Goal: Task Accomplishment & Management: Manage account settings

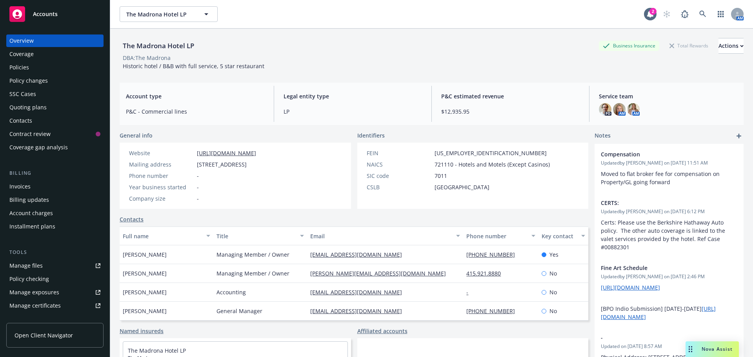
click at [68, 22] on link "Accounts" at bounding box center [54, 14] width 97 height 22
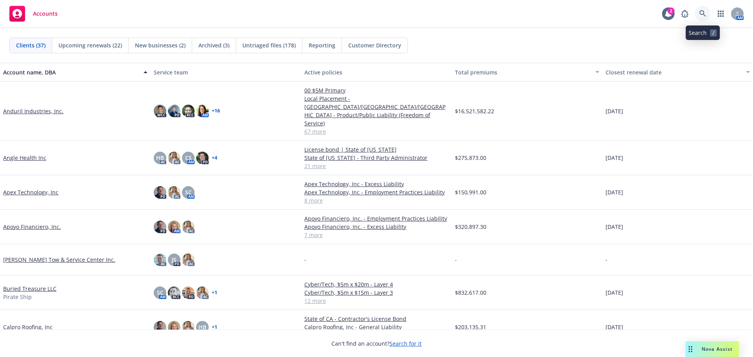
click at [706, 16] on icon at bounding box center [703, 13] width 7 height 7
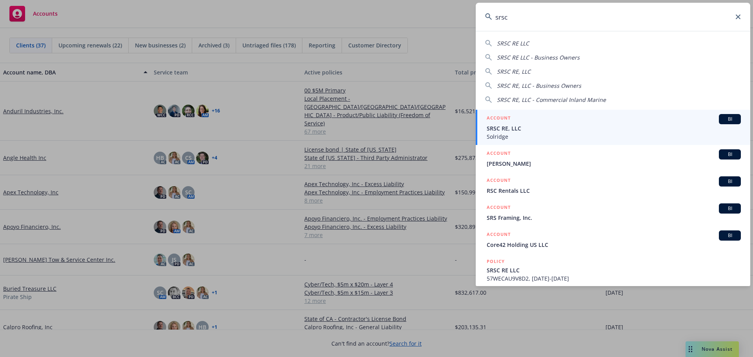
type input "srsc"
click at [555, 129] on span "SRSC RE, LLC" at bounding box center [614, 128] width 254 height 8
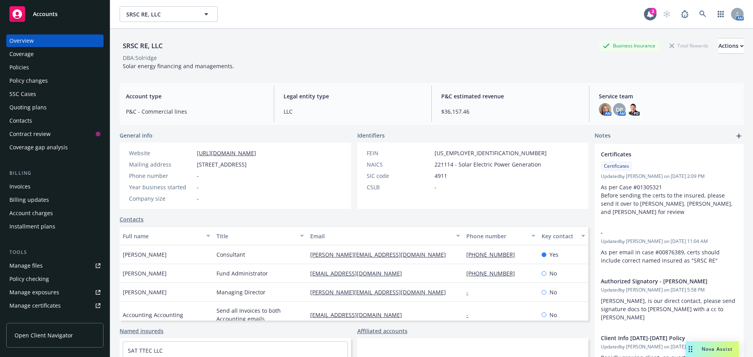
click at [50, 264] on link "Manage files" at bounding box center [54, 266] width 97 height 13
click at [724, 348] on span "Nova Assist" at bounding box center [717, 349] width 31 height 7
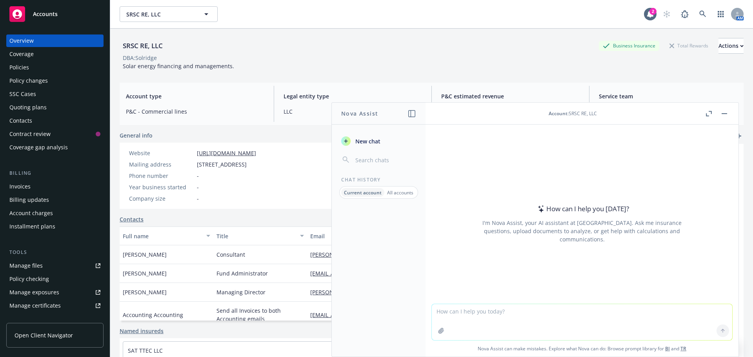
click at [492, 323] on textarea at bounding box center [582, 323] width 301 height 36
type textarea "write a follow up email from my original emai"
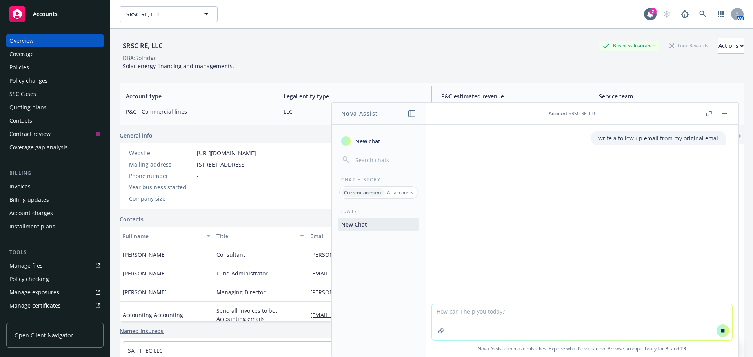
paste textarea "support+f6718ff2-b65c-4797-9a22-e711be5a8510@newfront.com"
type textarea "support+f6718ff2-b65c-4797-9a22-e711be5a8510@newfront.com"
drag, startPoint x: 654, startPoint y: 320, endPoint x: 428, endPoint y: 308, distance: 226.4
click at [428, 308] on div "support+f6718ff2-b65c-4797-9a22-e711be5a8510@newfront.com Nova Assist can make …" at bounding box center [582, 330] width 313 height 54
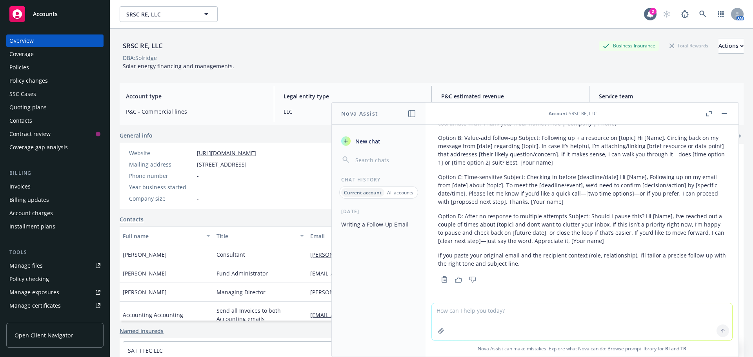
scroll to position [102, 0]
click at [483, 315] on textarea at bounding box center [582, 322] width 301 height 37
paste textarea "Hello Paul, Vishal, and Stephanie, Thank you for your patience while we obtaine…"
type textarea "Hello Paul, Vishal, and Stephanie, Thank you for your patience while we obtaine…"
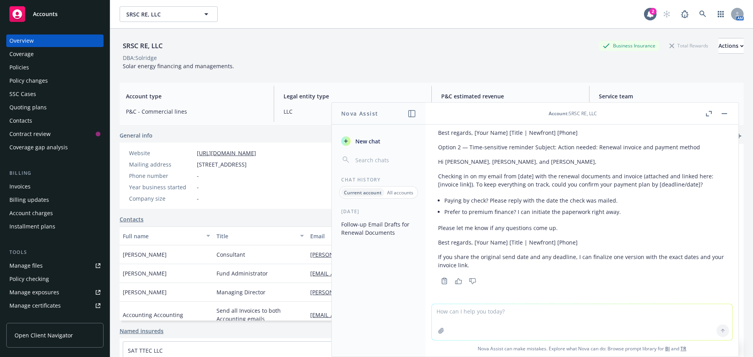
scroll to position [496, 0]
click at [66, 6] on link "Accounts" at bounding box center [54, 14] width 97 height 22
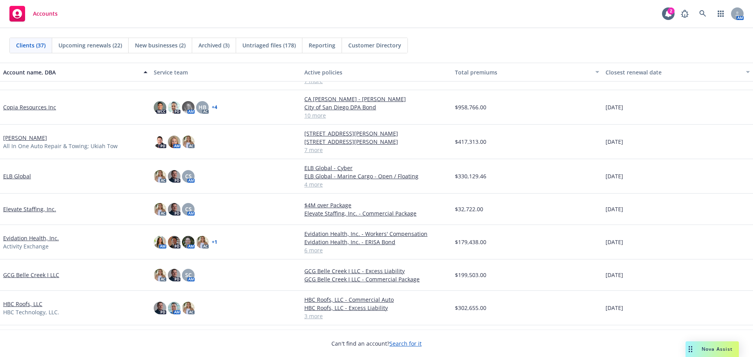
scroll to position [353, 0]
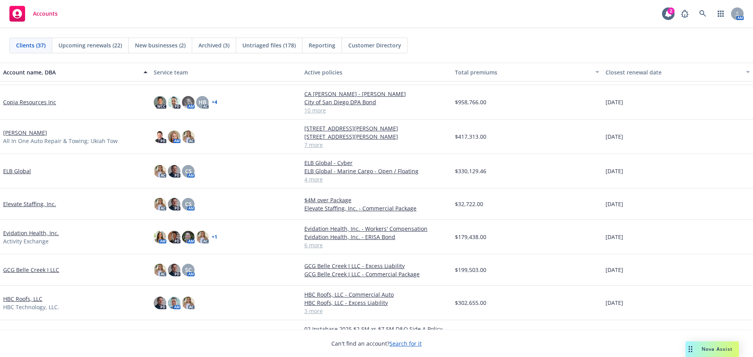
click at [51, 237] on link "Evidation Health, Inc." at bounding box center [31, 233] width 56 height 8
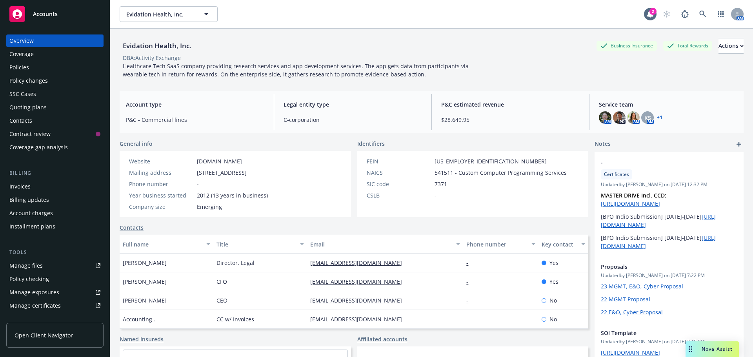
click at [56, 71] on div "Policies" at bounding box center [54, 67] width 91 height 13
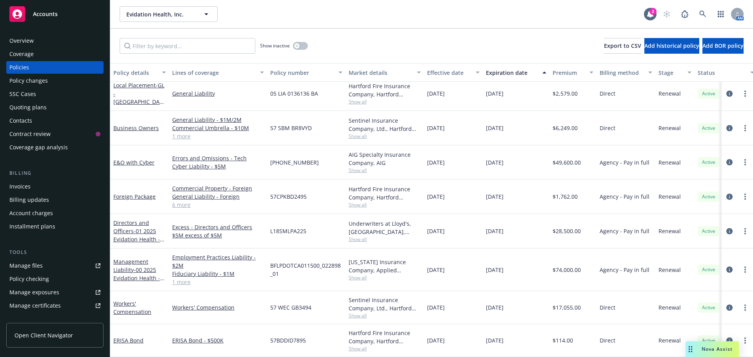
scroll to position [11, 0]
click at [130, 304] on link "Workers' Compensation" at bounding box center [132, 308] width 38 height 16
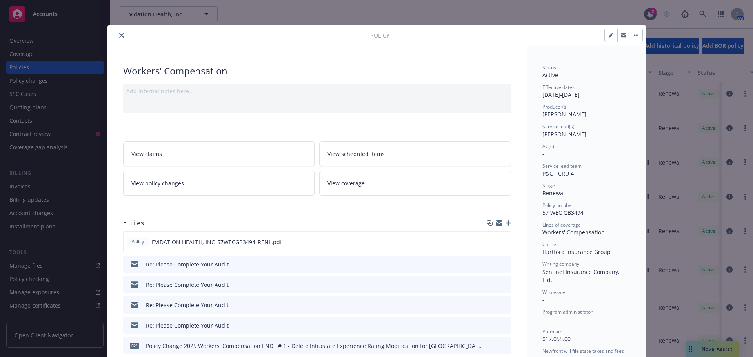
click at [119, 33] on icon "close" at bounding box center [121, 35] width 5 height 5
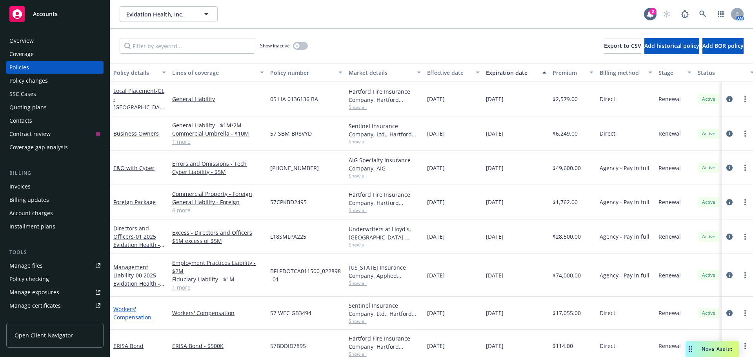
scroll to position [11, 0]
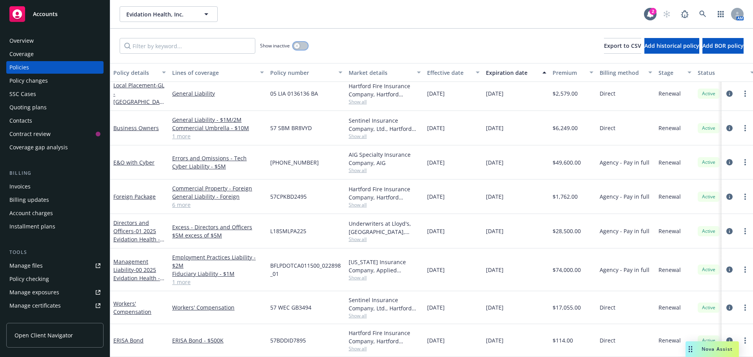
click at [305, 44] on button "button" at bounding box center [300, 46] width 15 height 8
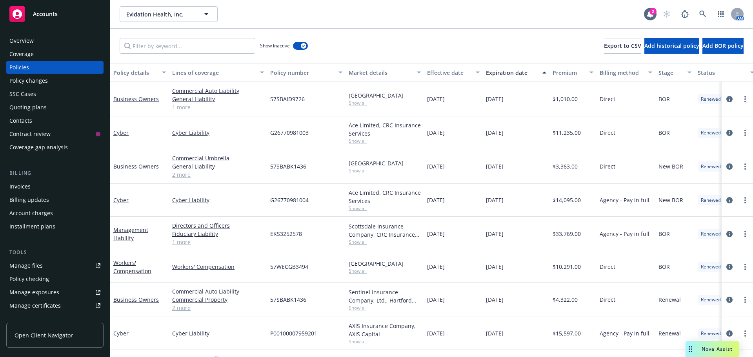
click at [447, 71] on div "Effective date" at bounding box center [449, 73] width 44 height 8
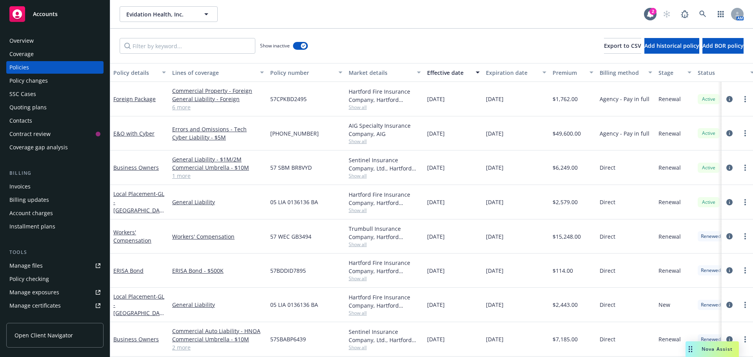
scroll to position [235, 0]
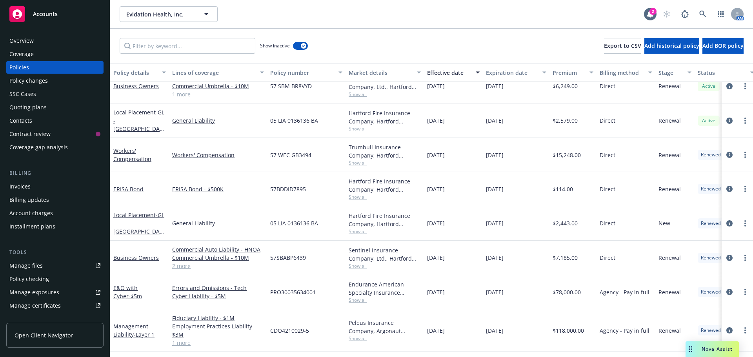
click at [49, 83] on div "Policy changes" at bounding box center [54, 81] width 91 height 13
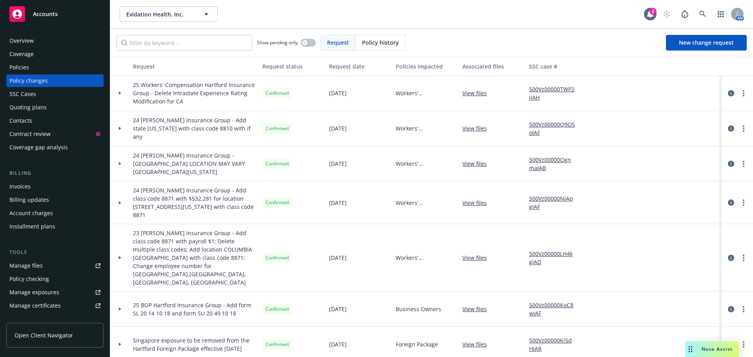
click at [122, 93] on div at bounding box center [119, 93] width 13 height 3
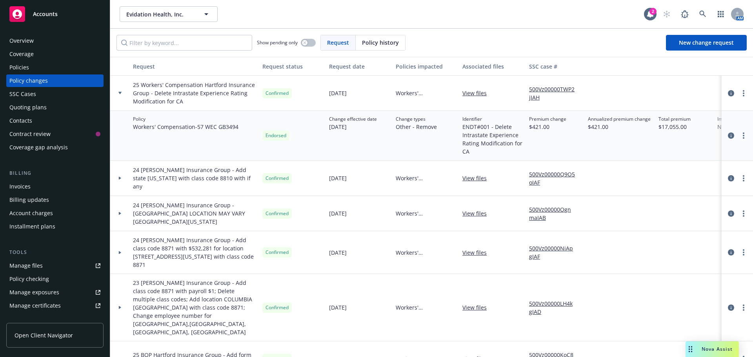
click at [36, 62] on div "Policies" at bounding box center [54, 67] width 91 height 13
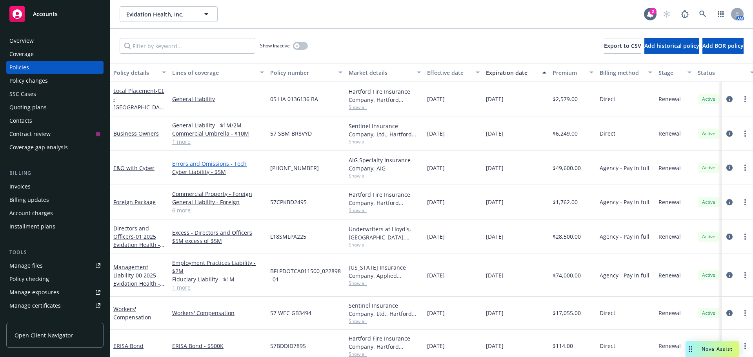
scroll to position [11, 0]
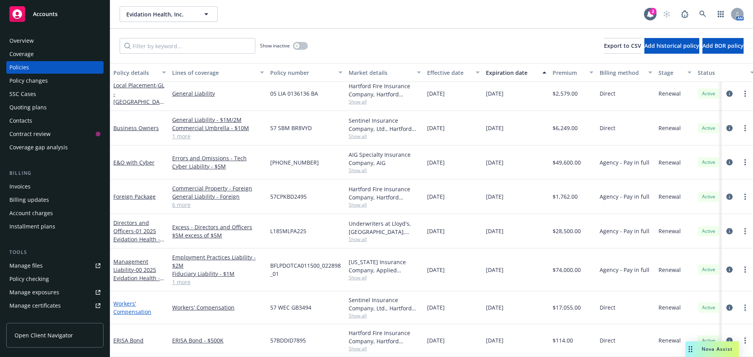
click at [122, 305] on link "Workers' Compensation" at bounding box center [132, 308] width 38 height 16
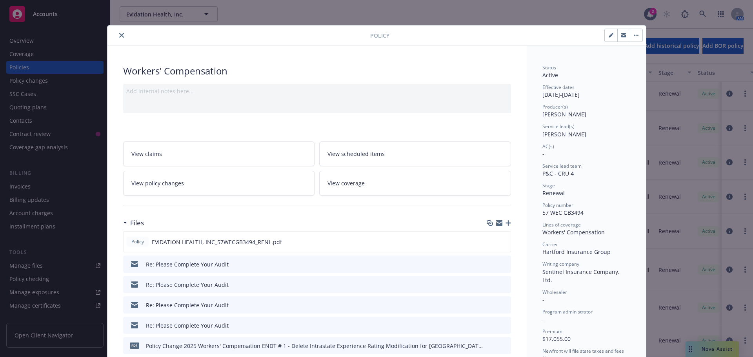
click at [632, 36] on button "button" at bounding box center [636, 35] width 13 height 13
click at [117, 36] on button "close" at bounding box center [121, 35] width 9 height 9
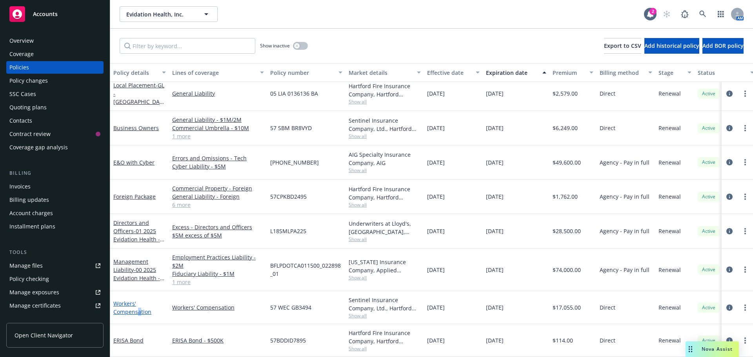
click at [139, 305] on link "Workers' Compensation" at bounding box center [132, 308] width 38 height 16
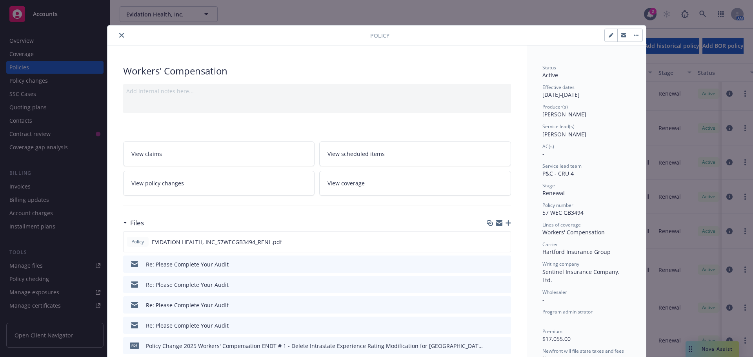
scroll to position [24, 0]
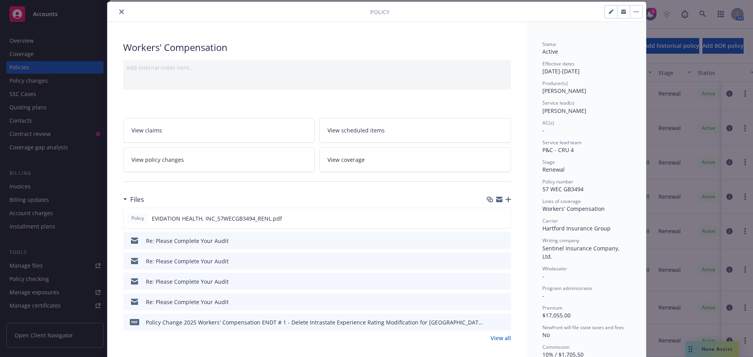
click at [608, 16] on button "button" at bounding box center [611, 11] width 13 height 13
select select "RENEWAL"
select select "12"
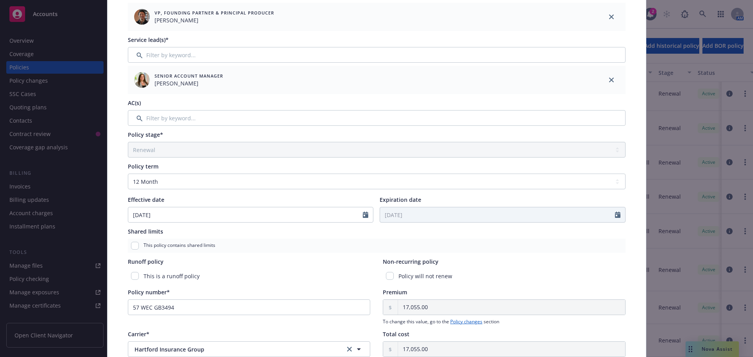
scroll to position [11, 0]
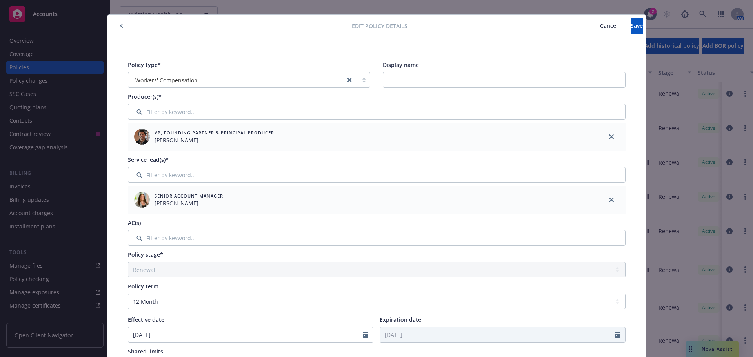
click at [121, 27] on button "button" at bounding box center [121, 25] width 9 height 9
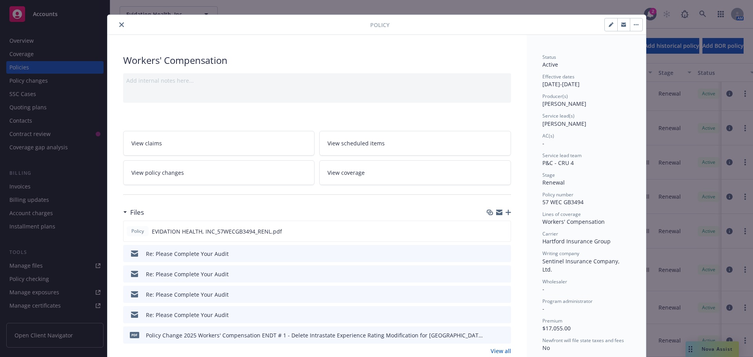
click at [163, 169] on span "View policy changes" at bounding box center [157, 173] width 53 height 8
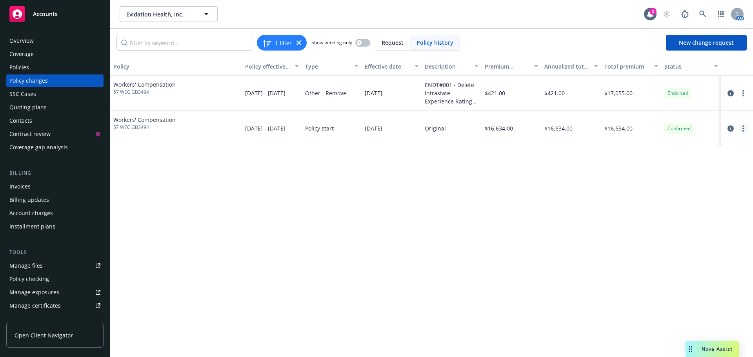
click at [746, 127] on link "more" at bounding box center [743, 128] width 9 height 9
click at [677, 190] on link "Edit billing info" at bounding box center [680, 192] width 135 height 16
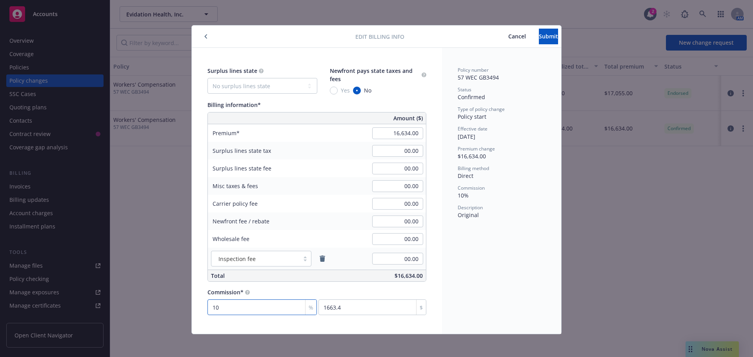
click at [225, 307] on input "10" at bounding box center [262, 308] width 109 height 16
type input "0"
type input "9"
type input "1497.06"
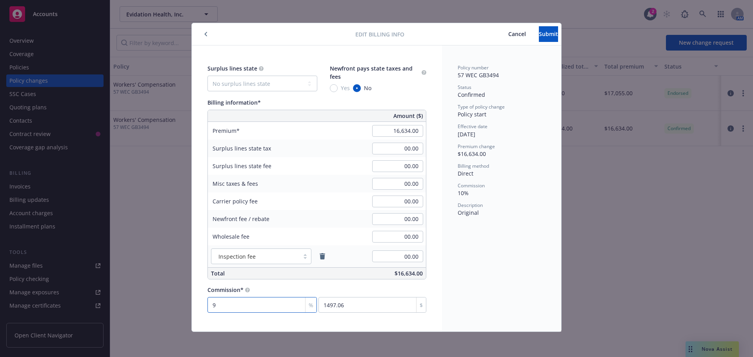
type input "9"
click at [405, 130] on input "16,634.00" at bounding box center [397, 131] width 51 height 12
type input "16,189.00"
type input "1457.01"
click at [412, 186] on input "00.00" at bounding box center [397, 184] width 51 height 12
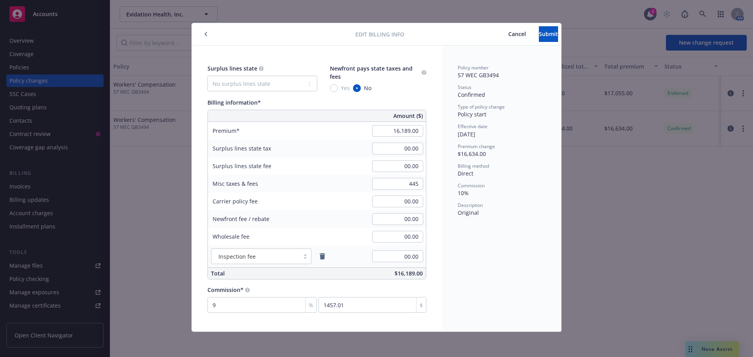
type input "445.00"
click at [463, 244] on div "Policy number 57 WEC GB3494 Status Confirmed Type of policy change Policy start…" at bounding box center [501, 189] width 119 height 286
click at [547, 34] on button "Submit" at bounding box center [548, 34] width 19 height 16
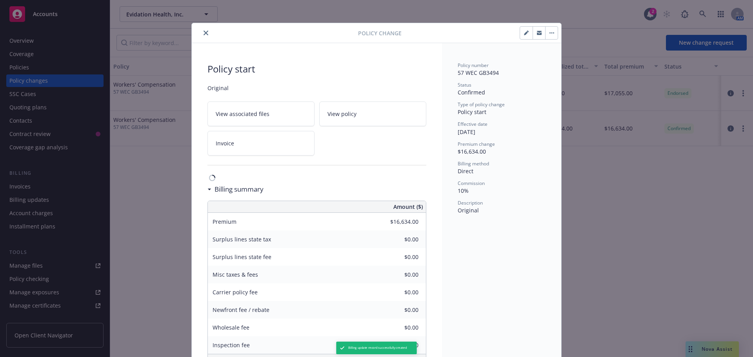
type input "$16,189.00"
type input "$445.00"
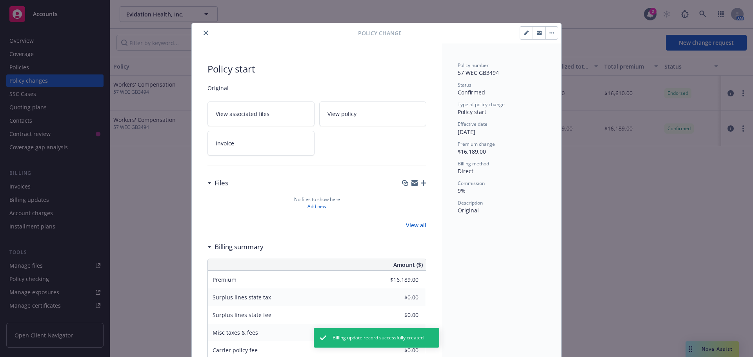
click at [195, 29] on div at bounding box center [276, 32] width 163 height 9
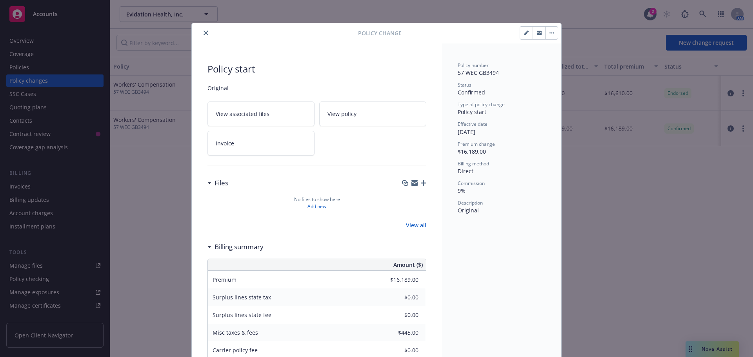
click at [206, 33] on button "close" at bounding box center [205, 32] width 9 height 9
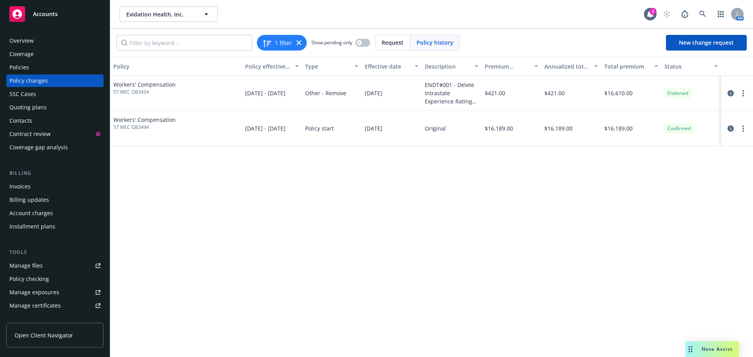
click at [47, 17] on span "Accounts" at bounding box center [45, 14] width 25 height 6
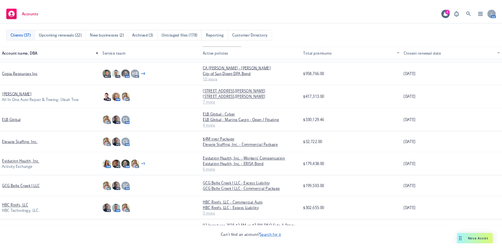
scroll to position [353, 0]
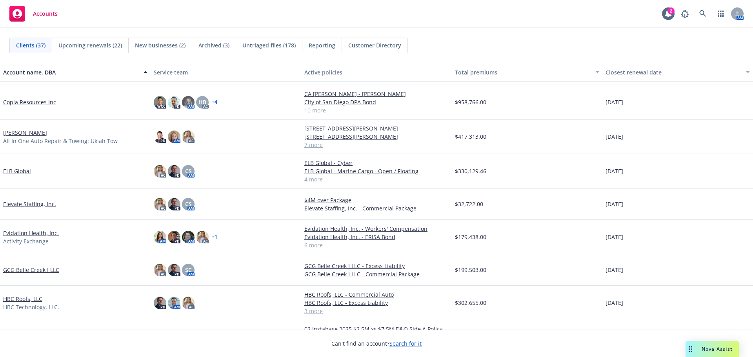
click at [45, 234] on link "Evidation Health, Inc." at bounding box center [31, 233] width 56 height 8
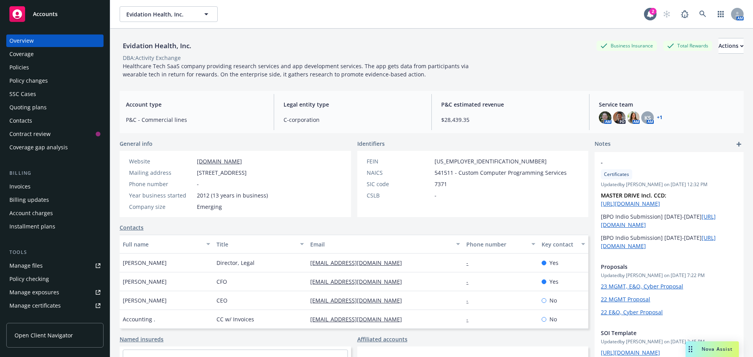
click at [73, 66] on div "Policies" at bounding box center [54, 67] width 91 height 13
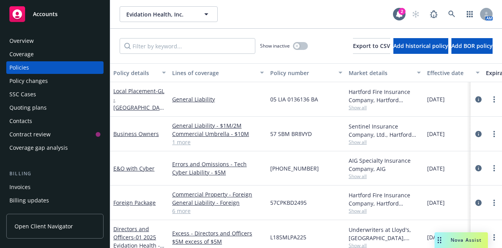
click at [251, 109] on div "General Liability" at bounding box center [218, 99] width 98 height 35
click at [451, 237] on span "Nova Assist" at bounding box center [466, 239] width 31 height 7
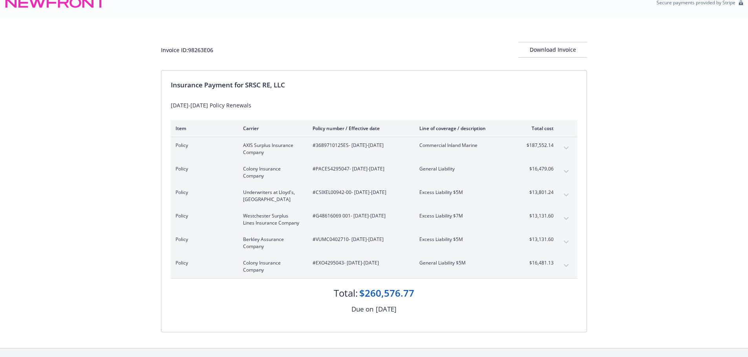
scroll to position [7, 0]
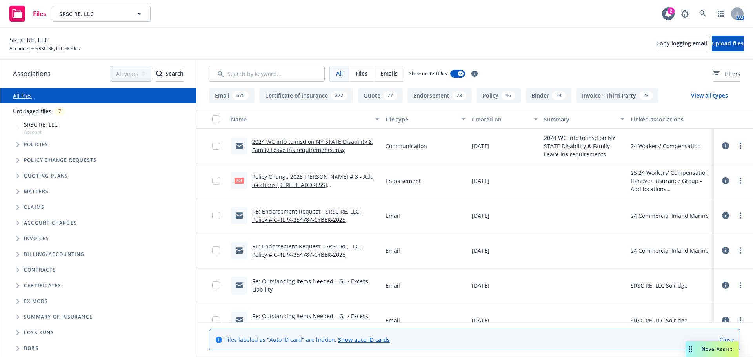
click at [319, 152] on link "2024 WC info to insd on NY STATE Disability & Family Leave Ins requirements.msg" at bounding box center [312, 146] width 120 height 16
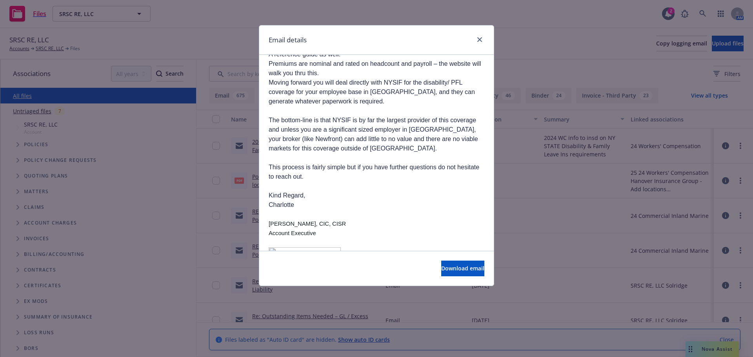
scroll to position [392, 0]
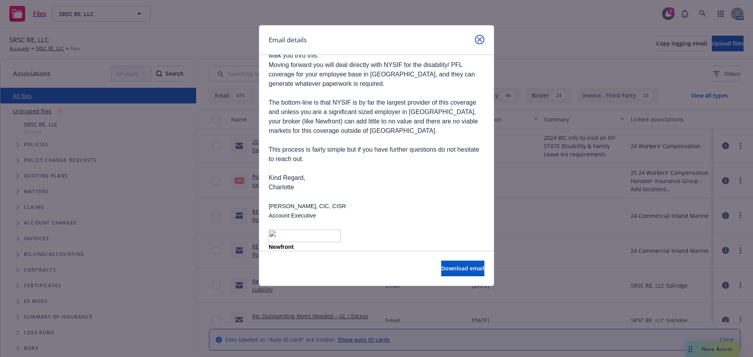
click at [481, 36] on link "close" at bounding box center [479, 39] width 9 height 9
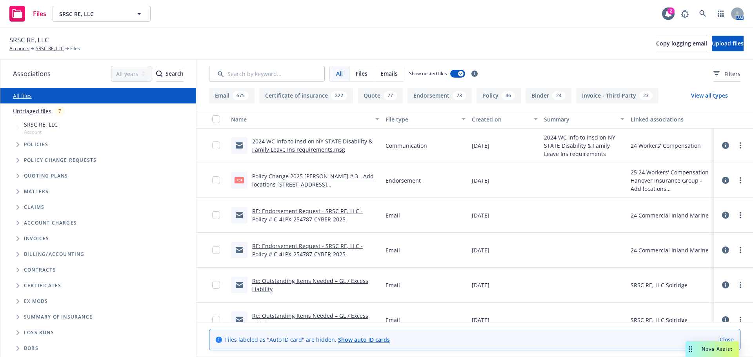
scroll to position [0, 0]
click at [49, 47] on link "SRSC RE, LLC" at bounding box center [50, 48] width 28 height 7
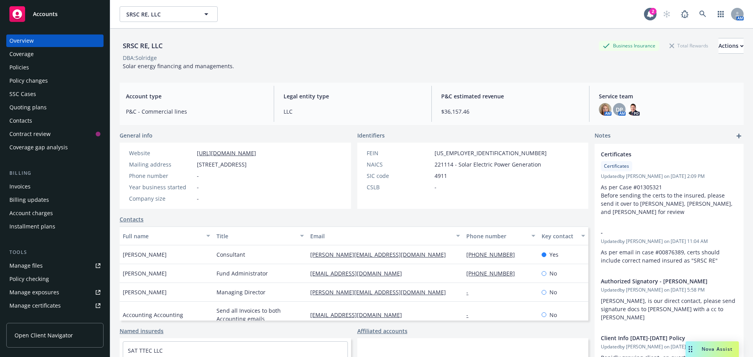
click at [44, 67] on div "Policies" at bounding box center [54, 67] width 91 height 13
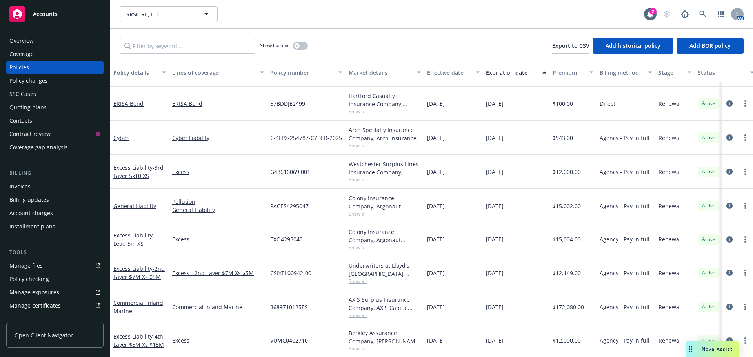
scroll to position [67, 0]
click at [57, 186] on div "Invoices" at bounding box center [54, 187] width 91 height 13
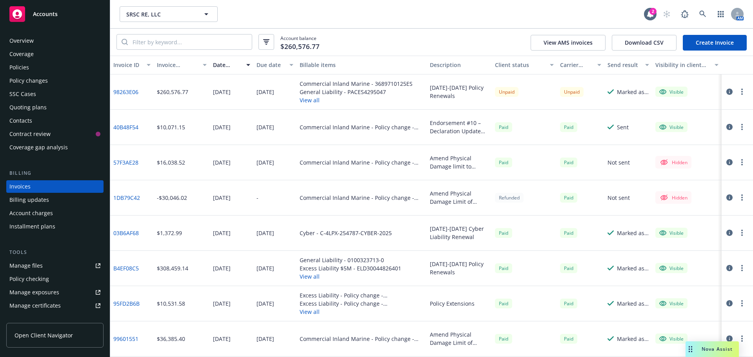
click at [727, 95] on icon "button" at bounding box center [730, 92] width 6 height 6
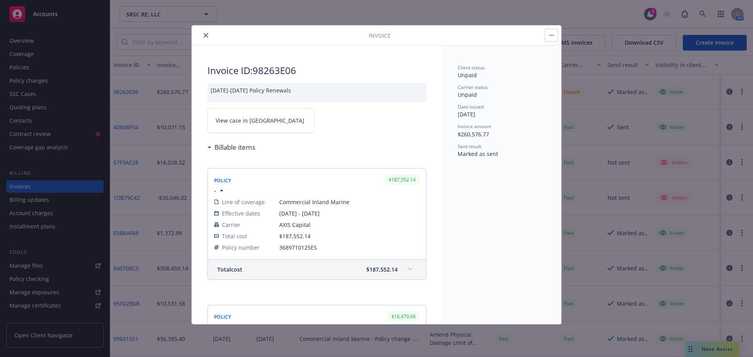
click at [209, 34] on button "close" at bounding box center [205, 35] width 9 height 9
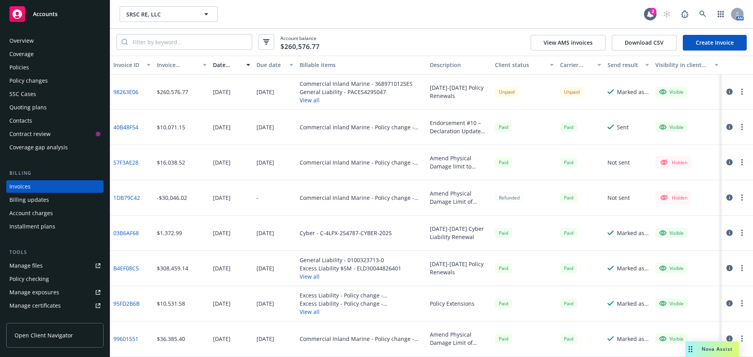
click at [739, 89] on button "button" at bounding box center [742, 91] width 9 height 9
click at [719, 199] on link "Copy logging email" at bounding box center [691, 202] width 100 height 16
click at [37, 12] on span "Accounts" at bounding box center [45, 14] width 25 height 6
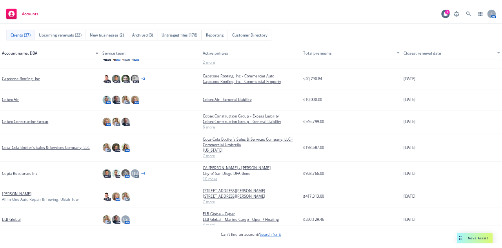
scroll to position [235, 0]
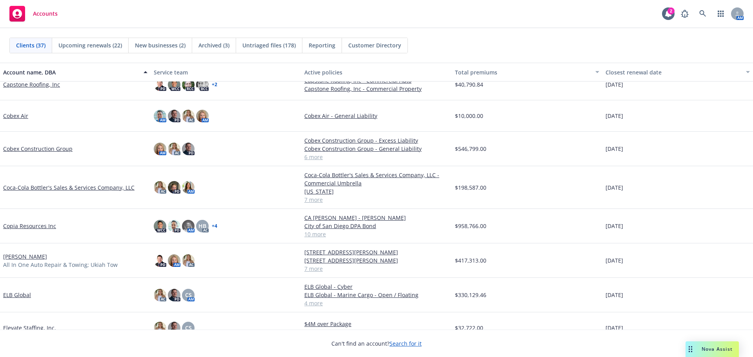
click at [38, 228] on link "Copia Resources Inc" at bounding box center [29, 226] width 53 height 8
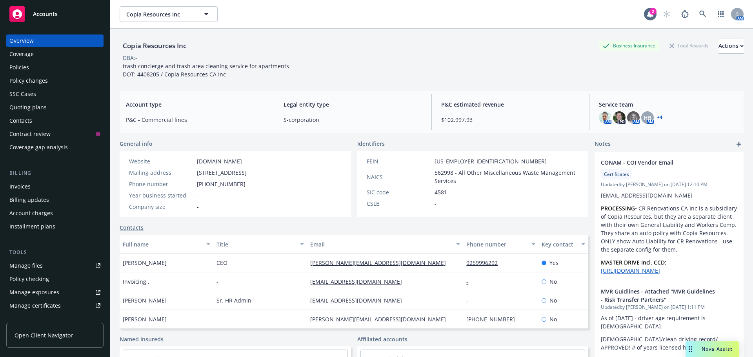
click at [36, 71] on div "Policies" at bounding box center [54, 67] width 91 height 13
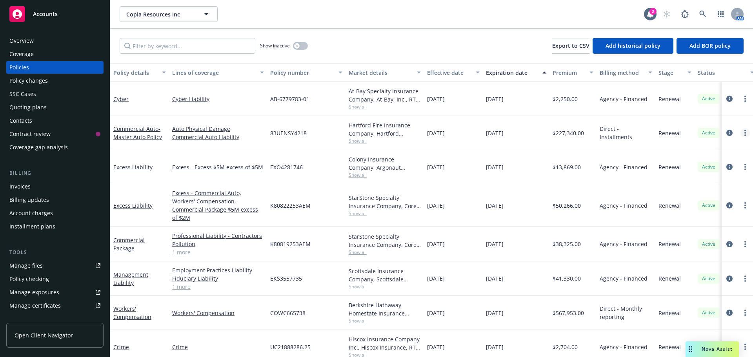
click at [741, 131] on link "more" at bounding box center [745, 132] width 9 height 9
click at [712, 242] on link "Copy logging email" at bounding box center [698, 243] width 92 height 16
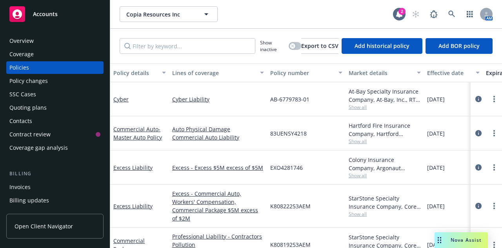
click at [460, 240] on span "Nova Assist" at bounding box center [466, 239] width 31 height 7
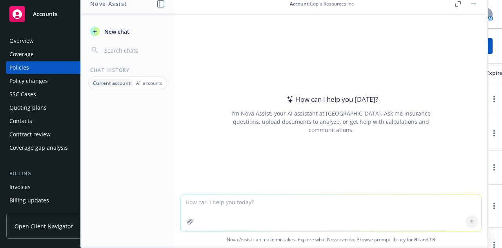
click at [31, 6] on div "Accounts" at bounding box center [54, 14] width 91 height 16
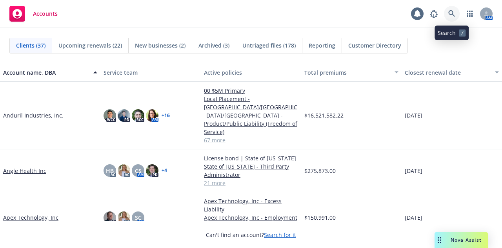
click at [449, 18] on link at bounding box center [452, 14] width 16 height 16
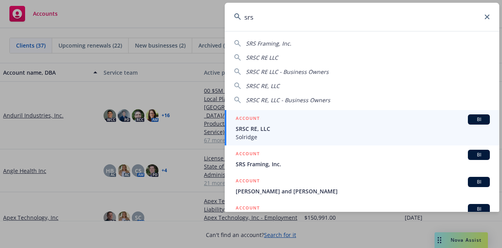
type input "srs"
click at [348, 124] on span "SRSC RE, LLC" at bounding box center [363, 128] width 254 height 8
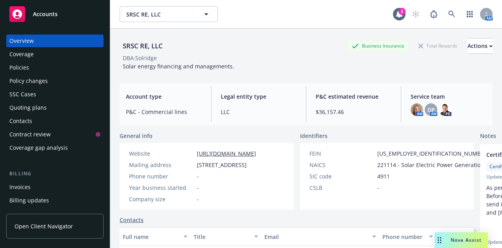
click at [452, 239] on span "Nova Assist" at bounding box center [466, 239] width 31 height 7
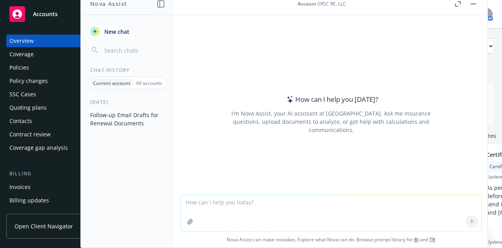
click at [228, 204] on textarea at bounding box center [331, 213] width 301 height 36
type textarea "write follow up email to my email"
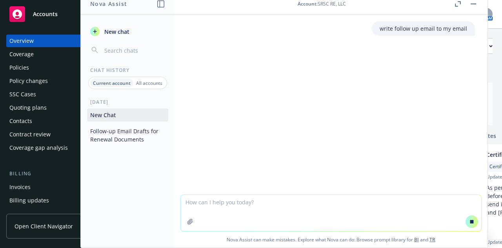
paste textarea "Hello Paul, Vishal, and Stephanie, Thank you for your patience while we obtaine…"
type textarea "Hello Paul, Vishal, and Stephanie, Thank you for your patience while we obtaine…"
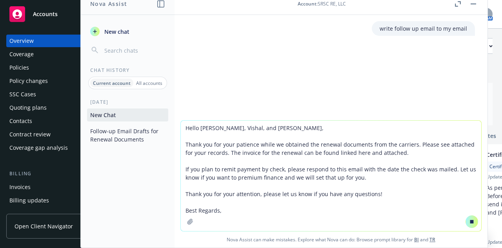
click at [228, 188] on textarea "Hello Paul, Vishal, and Stephanie, Thank you for your patience while we obtaine…" at bounding box center [331, 175] width 301 height 110
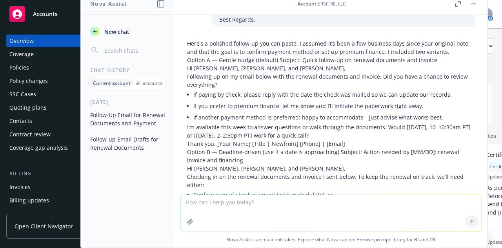
scroll to position [307, 0]
click at [57, 11] on div "Accounts" at bounding box center [54, 14] width 91 height 16
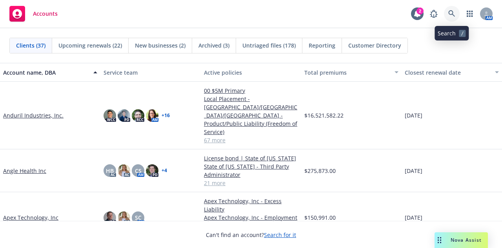
click at [453, 15] on icon at bounding box center [452, 13] width 7 height 7
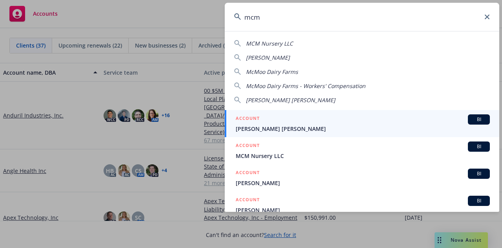
type input "mcm"
click at [266, 131] on span "[PERSON_NAME] [PERSON_NAME]" at bounding box center [363, 128] width 254 height 8
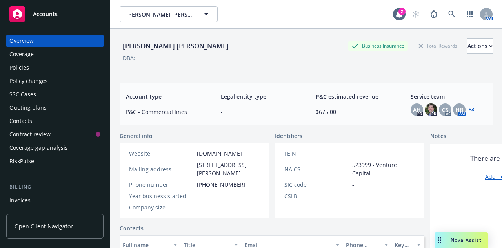
click at [469, 110] on link "+ 3" at bounding box center [471, 109] width 5 height 5
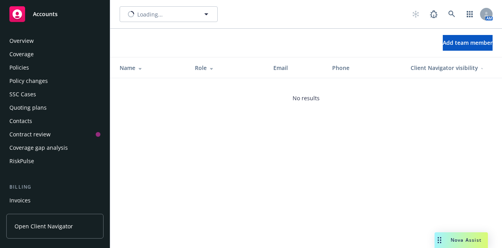
scroll to position [303, 0]
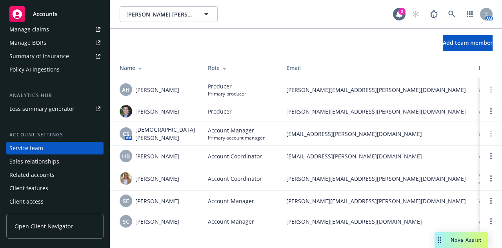
click at [44, 17] on span "Accounts" at bounding box center [45, 14] width 25 height 6
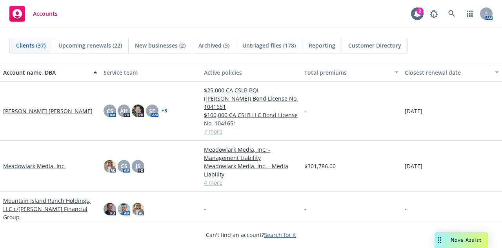
scroll to position [663, 0]
